Goal: Transaction & Acquisition: Purchase product/service

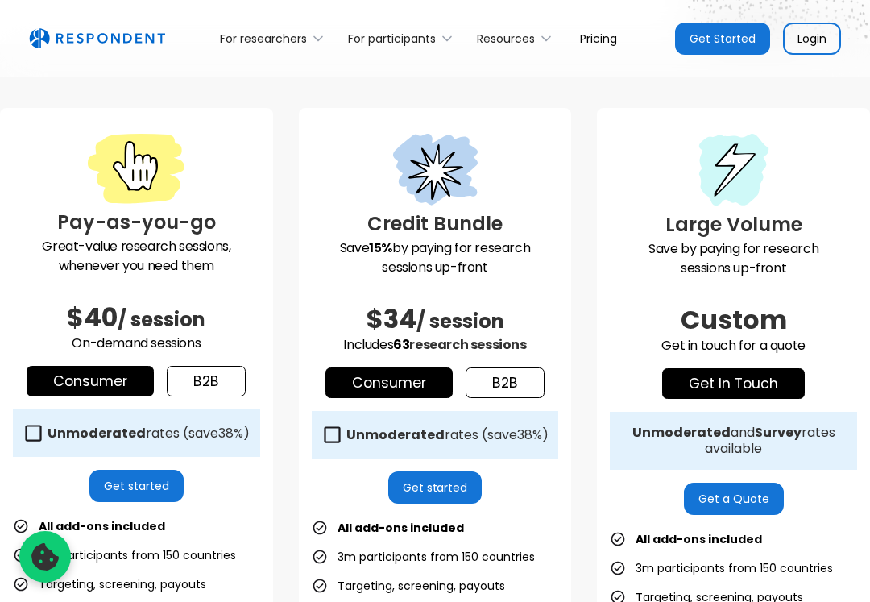
scroll to position [322, 0]
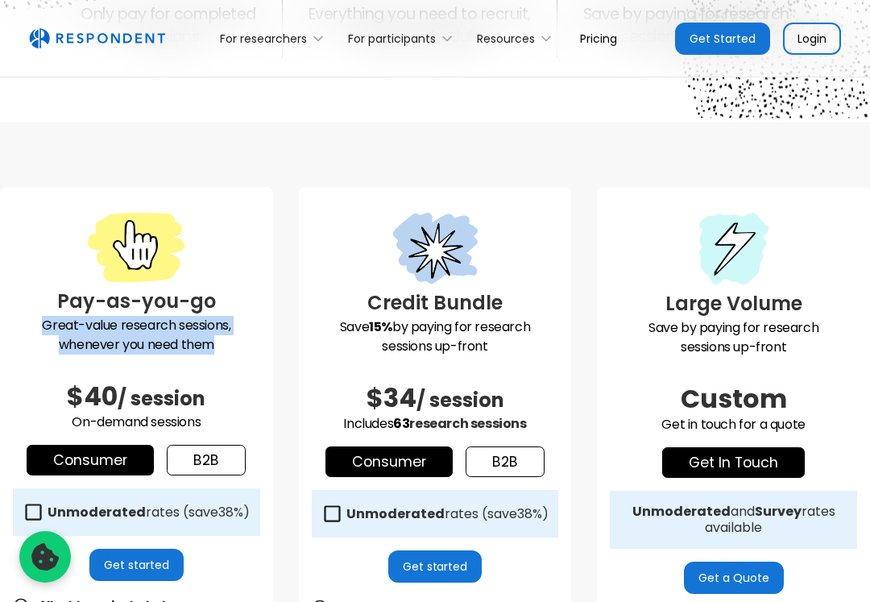
drag, startPoint x: 38, startPoint y: 328, endPoint x: 230, endPoint y: 346, distance: 193.5
click at [230, 346] on p "Great-value research sessions, whenever you need them" at bounding box center [136, 335] width 247 height 39
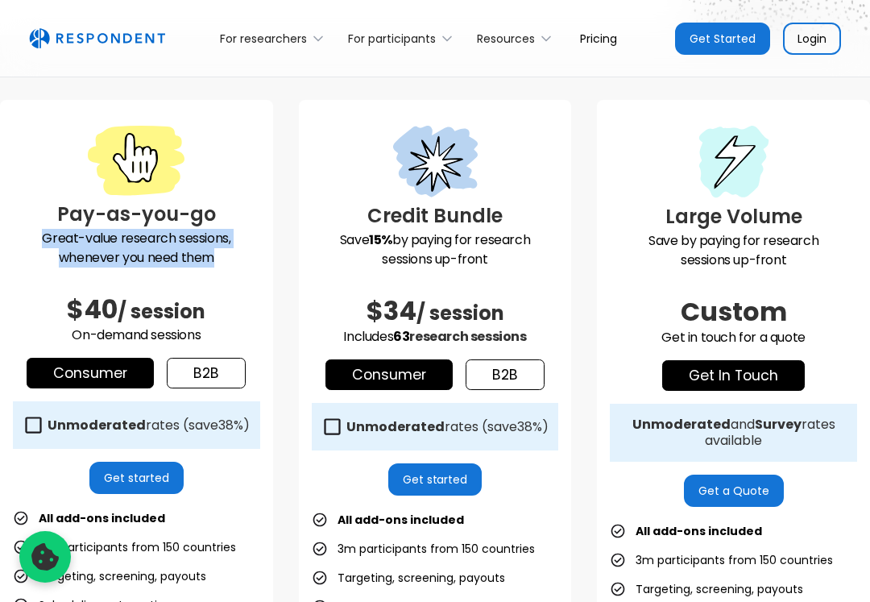
scroll to position [483, 0]
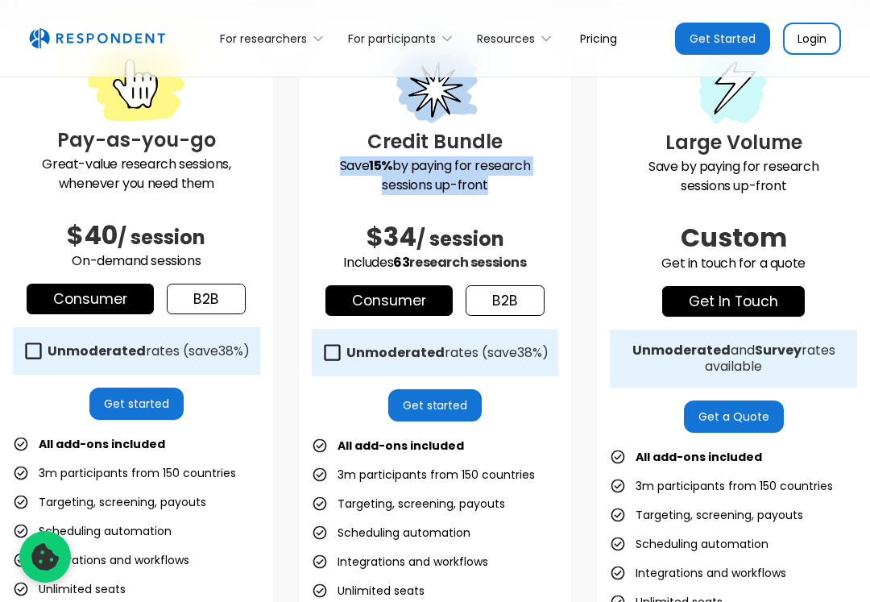
drag, startPoint x: 326, startPoint y: 168, endPoint x: 523, endPoint y: 188, distance: 198.4
click at [523, 188] on p "Save 15% by paying for research sessions up-front" at bounding box center [435, 175] width 247 height 39
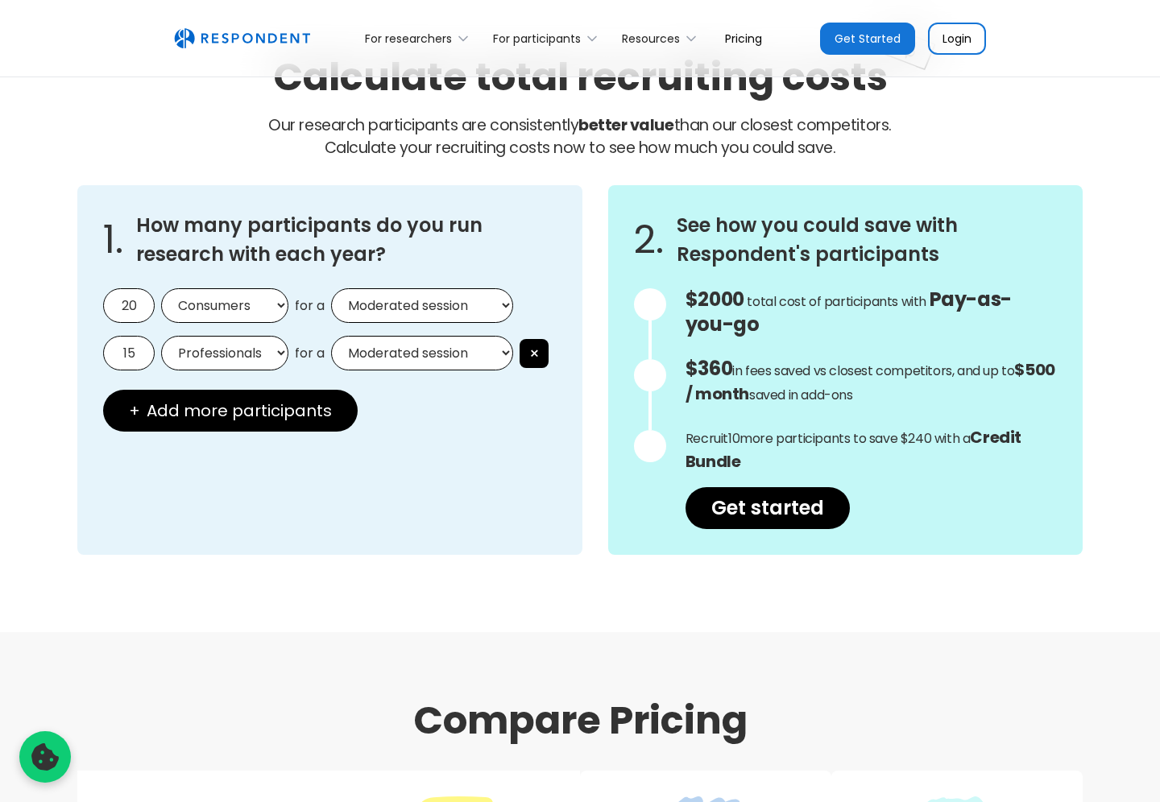
scroll to position [1370, 0]
click at [396, 301] on select "Moderated session Unmoderated session" at bounding box center [422, 305] width 182 height 35
click at [402, 300] on select "Moderated session Unmoderated session" at bounding box center [422, 305] width 182 height 35
click at [240, 295] on select "Consumers Professionals" at bounding box center [224, 305] width 127 height 35
click at [161, 288] on select "Consumers Professionals" at bounding box center [224, 305] width 127 height 35
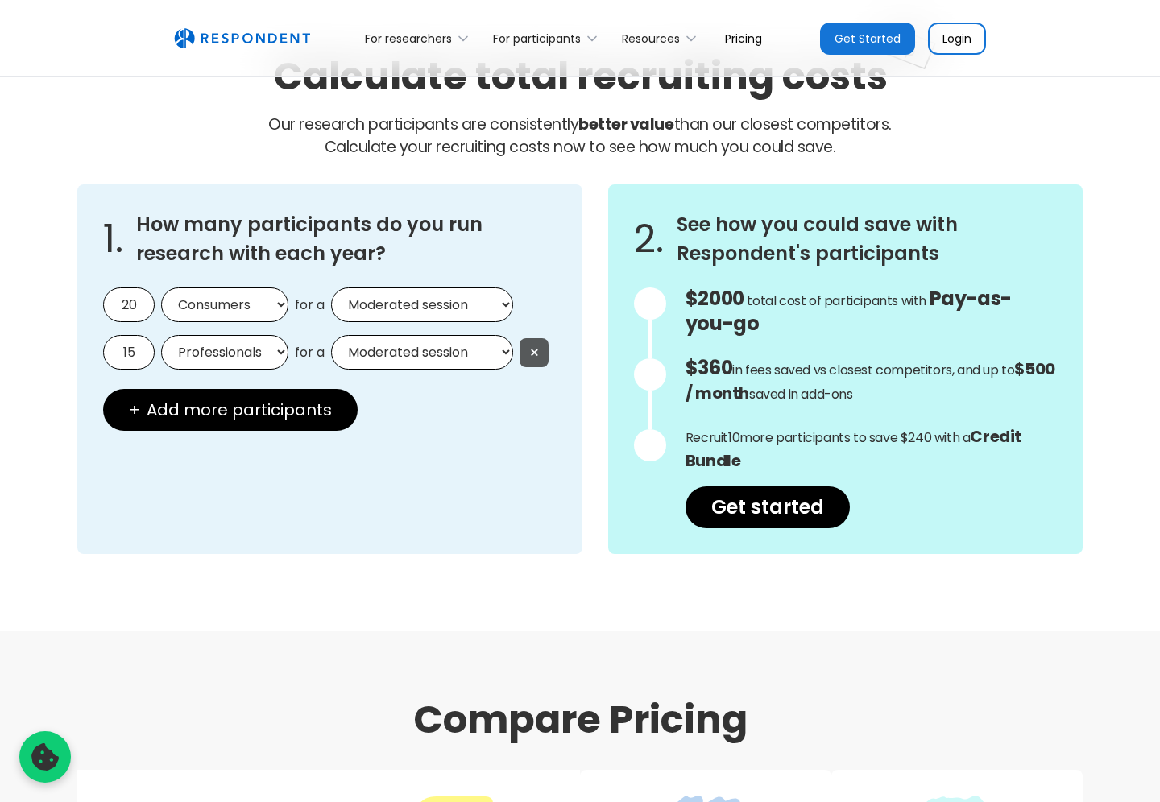
click at [546, 348] on button "×" at bounding box center [534, 352] width 29 height 29
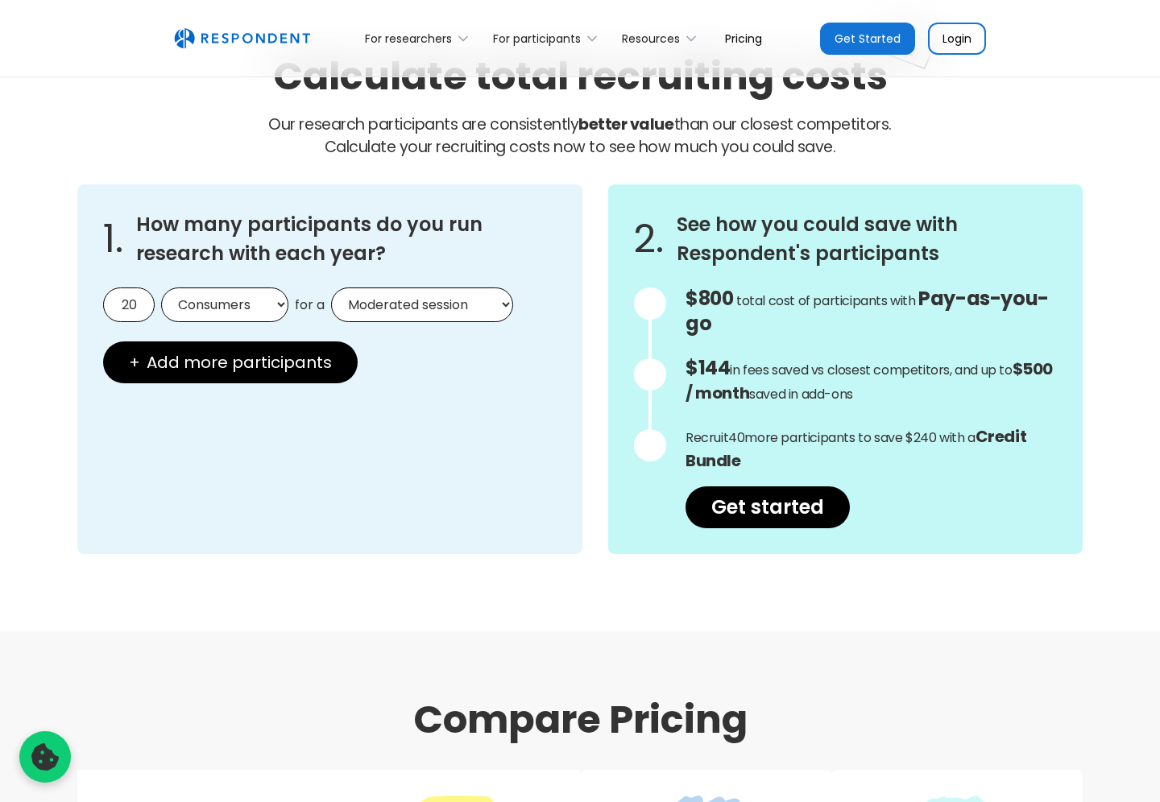
scroll to position [1262, 0]
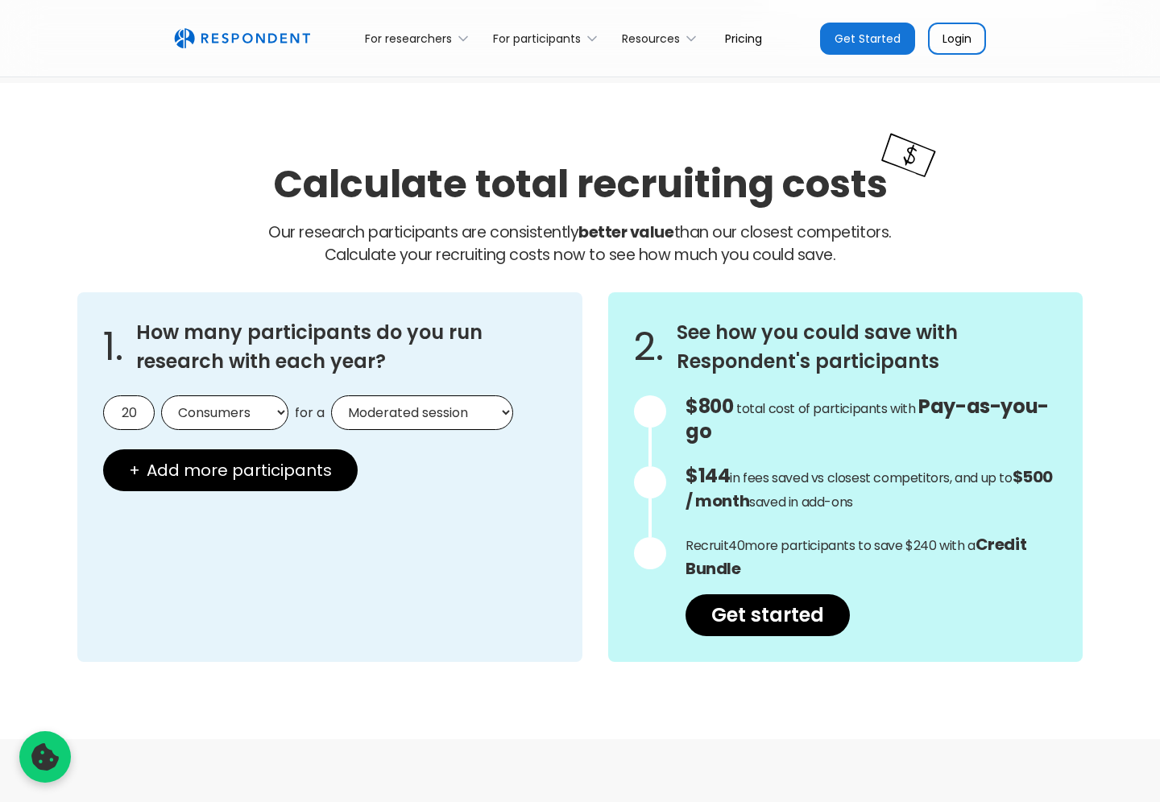
click at [869, 601] on div "Calculate total recruiting costs Our research participants are consistently bet…" at bounding box center [580, 411] width 1160 height 657
click at [869, 396] on div "Calculate total recruiting costs Our research participants are consistently bet…" at bounding box center [580, 411] width 1160 height 657
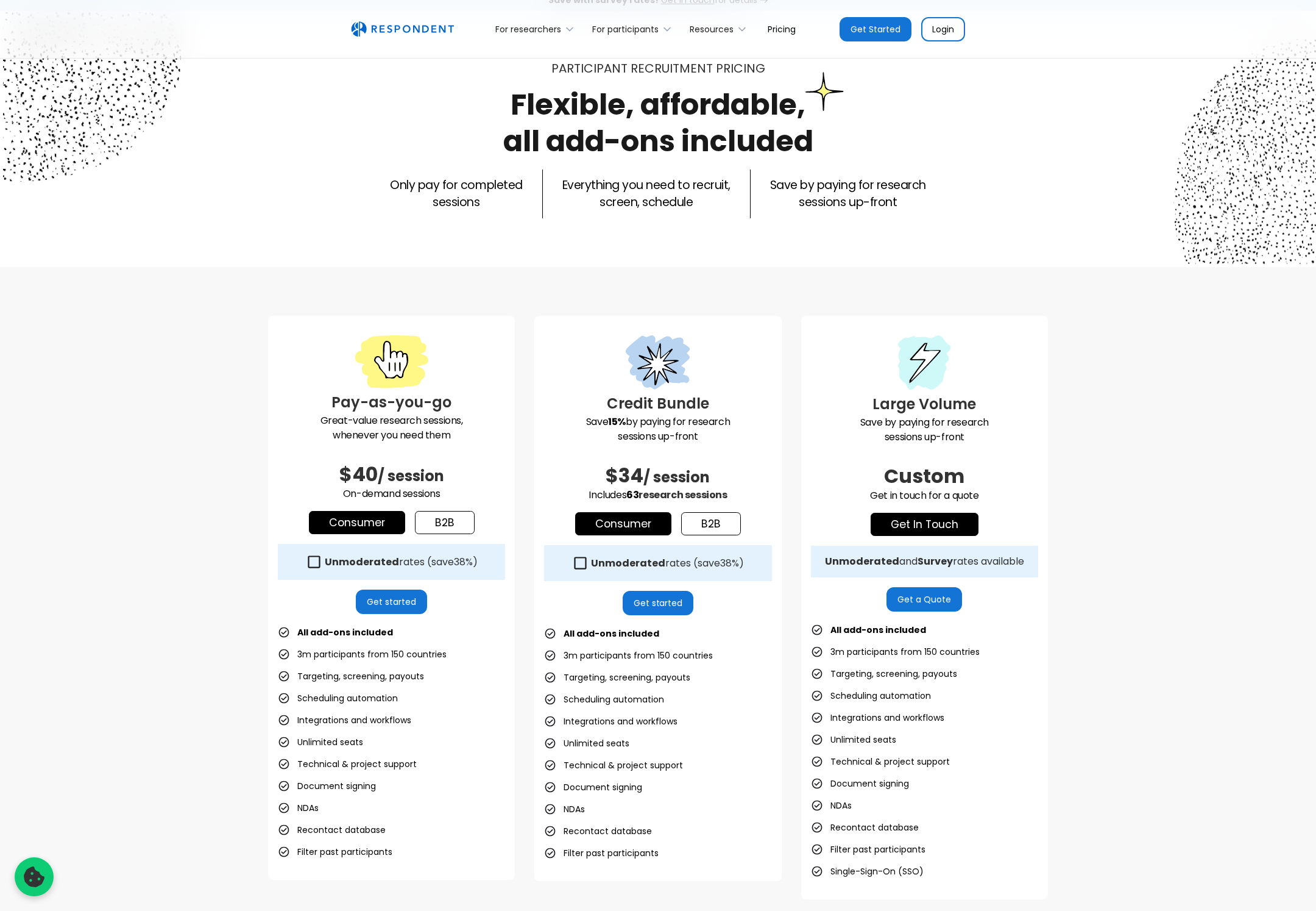
scroll to position [0, 0]
